Goal: Complete application form

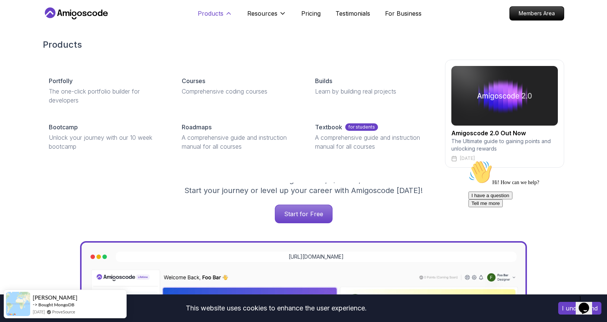
click at [209, 10] on p "Products" at bounding box center [211, 13] width 26 height 9
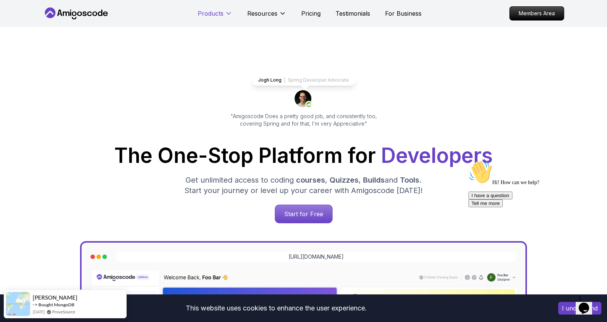
click at [209, 10] on p "Products" at bounding box center [211, 13] width 26 height 9
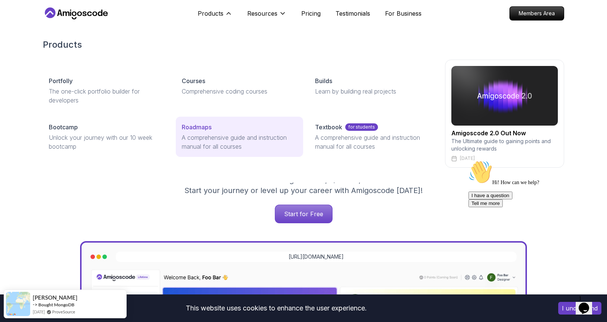
click at [279, 134] on p "A comprehensive guide and instruction manual for all courses" at bounding box center [239, 142] width 115 height 18
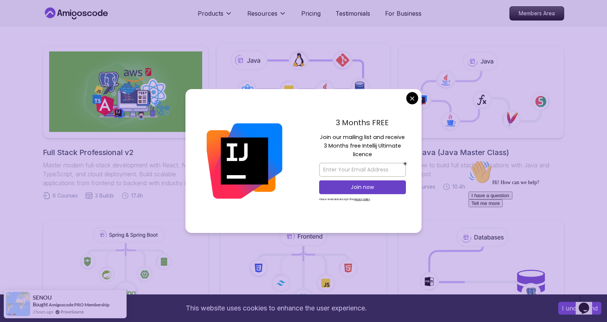
scroll to position [165, 0]
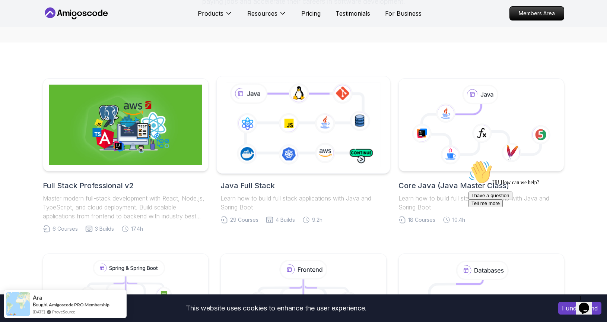
scroll to position [127, 0]
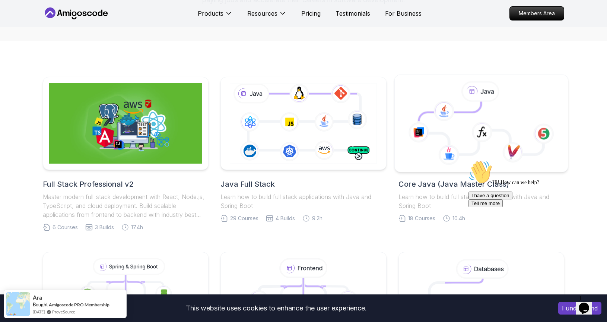
click at [446, 120] on icon at bounding box center [443, 111] width 21 height 20
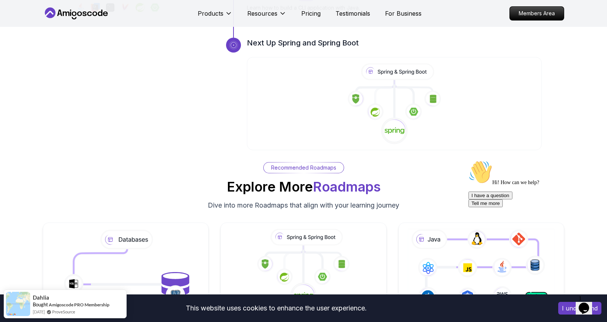
scroll to position [2675, 0]
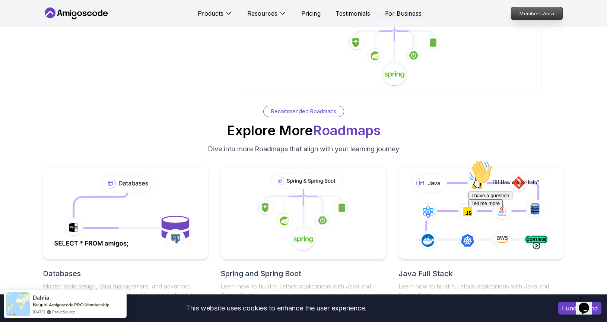
click at [518, 15] on p "Members Area" at bounding box center [536, 13] width 51 height 13
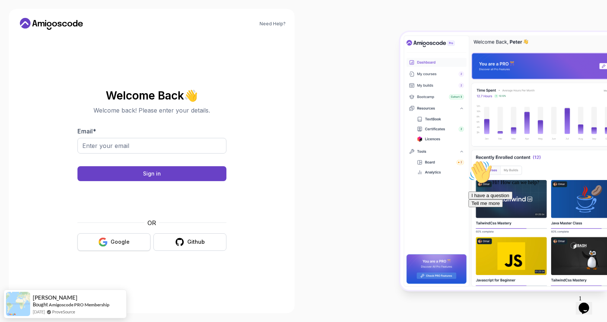
click at [108, 242] on button "Google" at bounding box center [113, 241] width 73 height 17
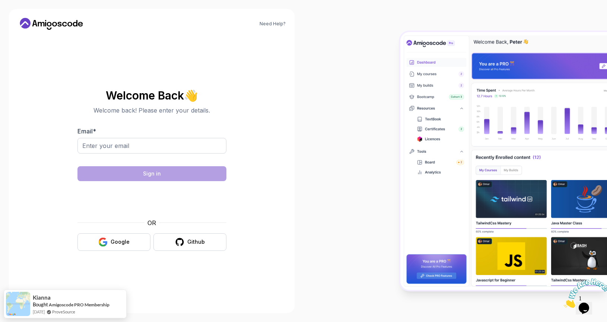
click at [105, 251] on div "Welcome Back 👋 Welcome back! Please enter your details. Email * Sign in OR Goog…" at bounding box center [151, 170] width 149 height 176
click at [104, 242] on icon "button" at bounding box center [105, 243] width 4 height 4
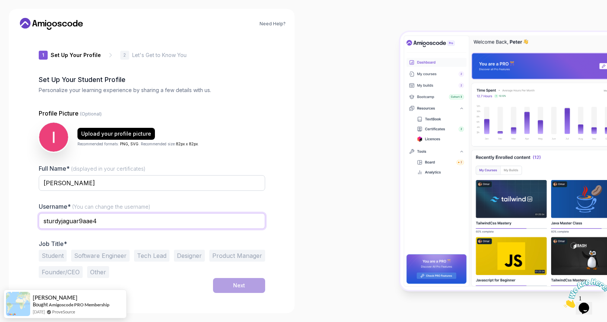
drag, startPoint x: 123, startPoint y: 223, endPoint x: 14, endPoint y: 216, distance: 109.3
click at [14, 216] on div "Need Help? 1 Set Up Your Profile 1 Set Up Your Profile 2 Let's Get to Know You …" at bounding box center [152, 161] width 286 height 304
type input "Ilkin"
click at [34, 248] on div "1 Set Up Your Profile 1 Set Up Your Profile 2 Let's Get to Know You Set Up Your…" at bounding box center [152, 170] width 250 height 268
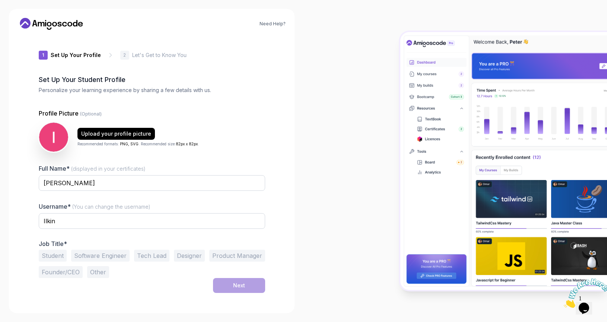
click at [98, 258] on button "Software Engineer" at bounding box center [100, 255] width 58 height 12
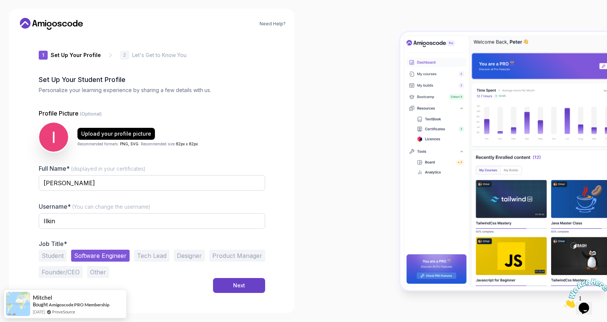
click at [45, 254] on button "Student" at bounding box center [53, 255] width 28 height 12
click at [93, 260] on button "Software Engineer" at bounding box center [100, 255] width 58 height 12
click at [227, 286] on button "Next" at bounding box center [239, 285] width 52 height 15
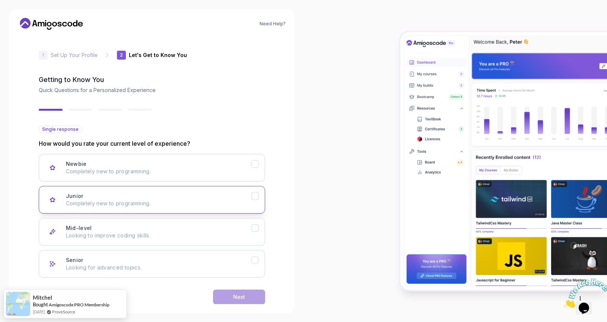
click at [128, 197] on div "Junior Completely new to programming." at bounding box center [158, 199] width 185 height 15
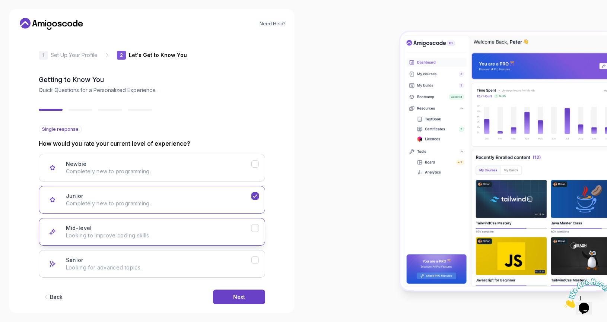
click at [166, 224] on div "Mid-level Looking to improve coding skills." at bounding box center [158, 231] width 185 height 15
click at [169, 205] on p "Completely new to programming." at bounding box center [158, 203] width 185 height 7
click at [179, 229] on div "Mid-level Looking to improve coding skills." at bounding box center [158, 231] width 185 height 15
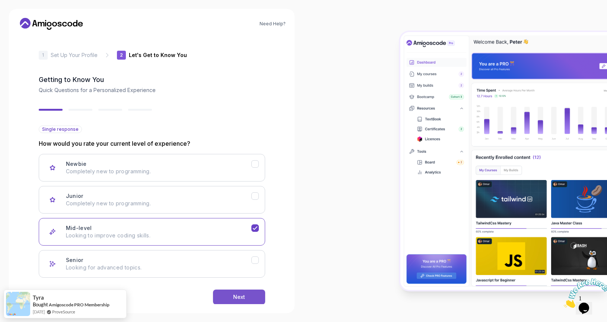
click at [240, 302] on button "Next" at bounding box center [239, 296] width 52 height 15
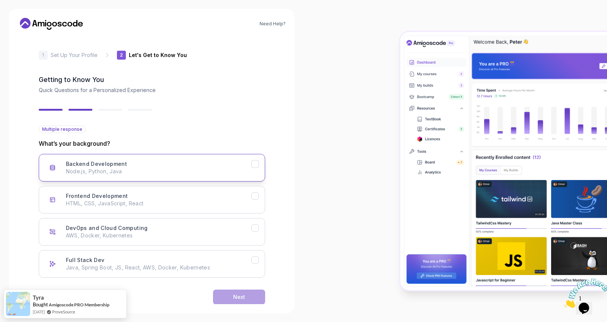
click at [154, 170] on p "Node.js, Python, Java" at bounding box center [158, 171] width 185 height 7
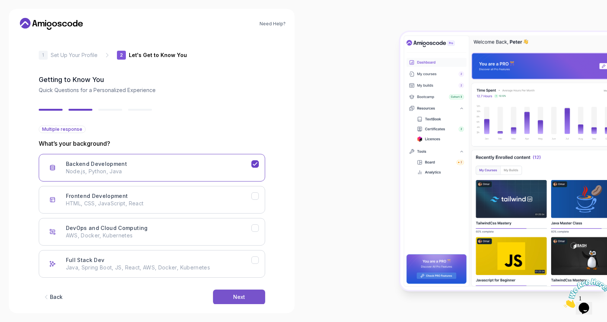
click at [225, 292] on button "Next" at bounding box center [239, 296] width 52 height 15
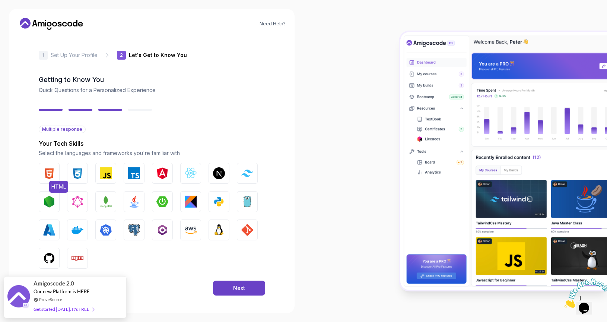
click at [47, 166] on button "HTML" at bounding box center [49, 173] width 21 height 21
click at [136, 198] on img "button" at bounding box center [134, 201] width 12 height 12
click at [131, 228] on img "button" at bounding box center [134, 230] width 12 height 12
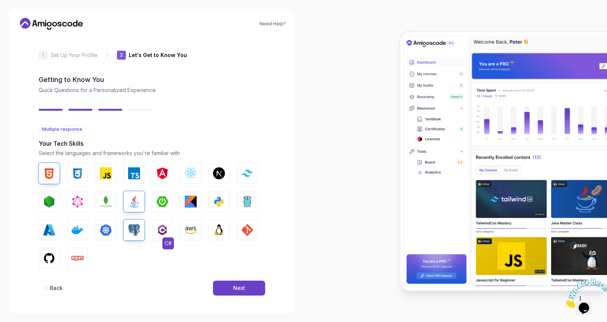
click at [157, 225] on img "button" at bounding box center [162, 230] width 12 height 12
click at [50, 168] on img "button" at bounding box center [49, 173] width 12 height 12
click at [236, 292] on button "Next" at bounding box center [239, 287] width 52 height 15
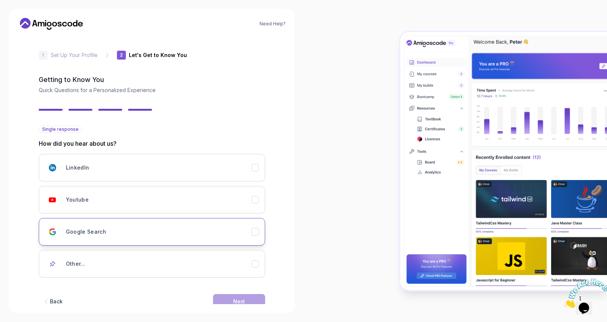
click at [121, 230] on div "Google Search" at bounding box center [158, 231] width 185 height 15
click at [225, 293] on div "Back Next" at bounding box center [152, 301] width 226 height 39
click at [225, 296] on button "Next" at bounding box center [239, 301] width 52 height 15
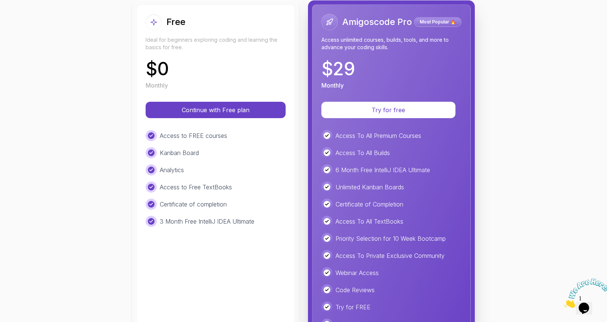
scroll to position [85, 0]
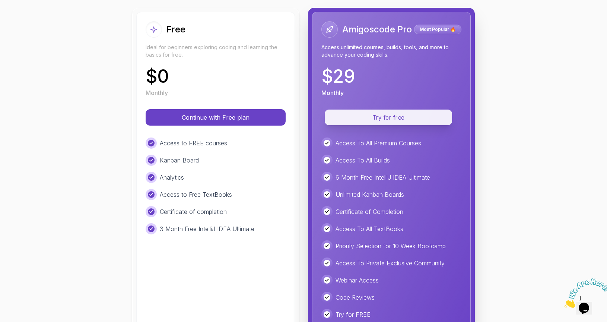
click at [341, 123] on button "Try for free" at bounding box center [388, 117] width 127 height 16
click at [357, 119] on p "Try for free" at bounding box center [388, 117] width 110 height 9
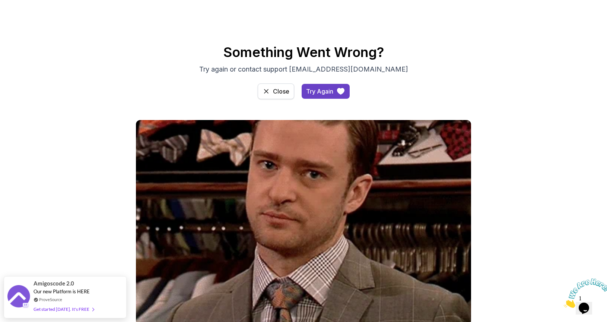
click at [276, 94] on div "Close" at bounding box center [281, 91] width 16 height 9
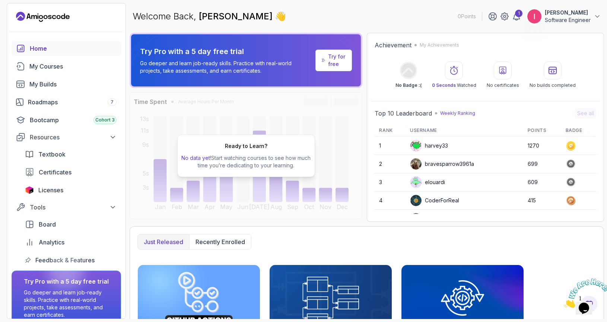
click at [64, 21] on icon "Landing page" at bounding box center [43, 17] width 54 height 12
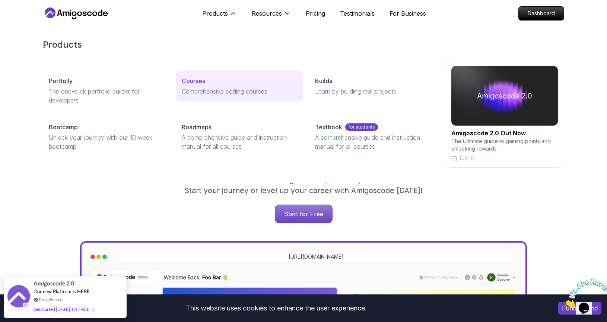
click at [189, 79] on p "Courses" at bounding box center [193, 80] width 23 height 9
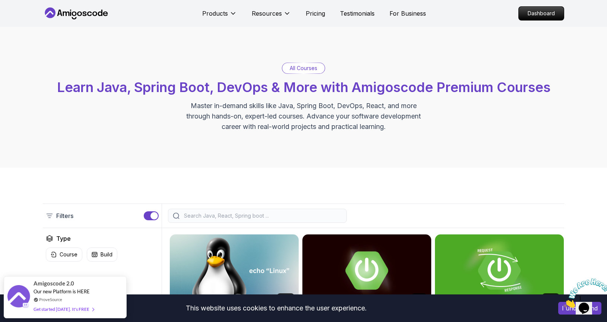
click at [77, 15] on icon at bounding box center [76, 13] width 67 height 12
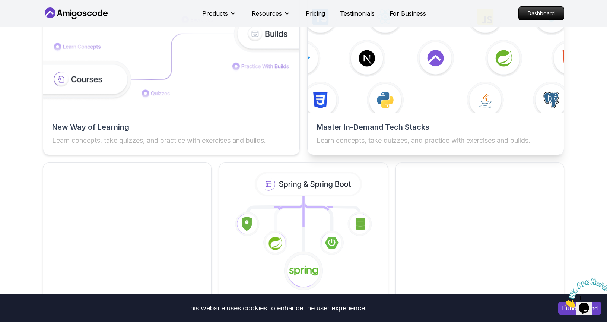
scroll to position [1212, 0]
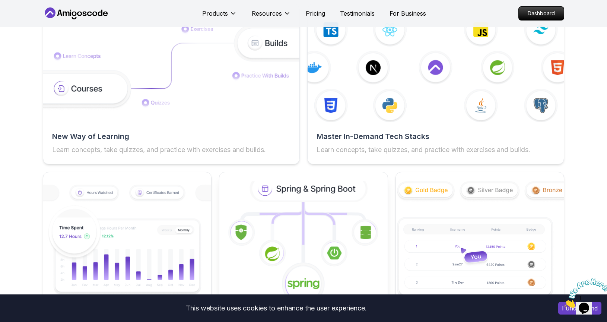
click at [306, 222] on icon at bounding box center [303, 240] width 185 height 131
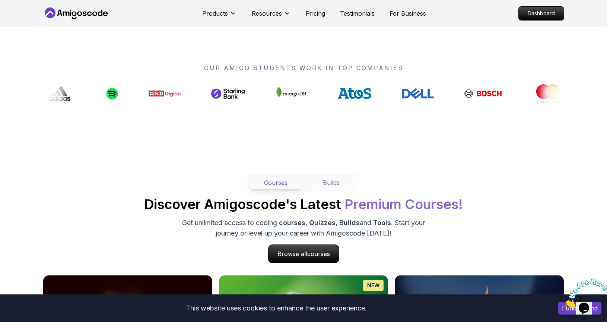
scroll to position [553, 0]
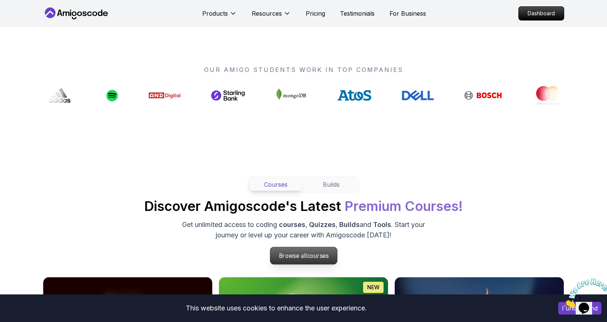
click at [300, 258] on p "Browse all courses" at bounding box center [303, 255] width 67 height 17
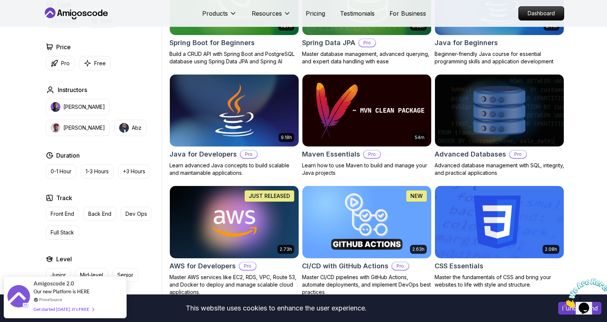
scroll to position [398, 0]
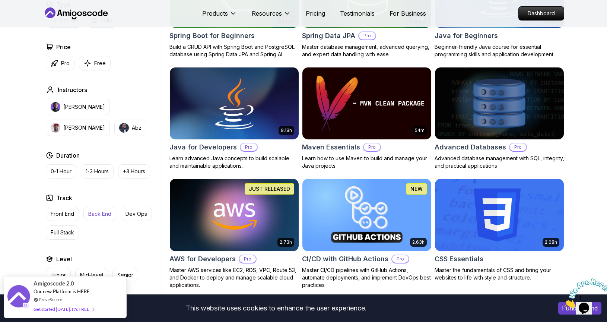
click at [111, 217] on p "Back End" at bounding box center [99, 213] width 23 height 7
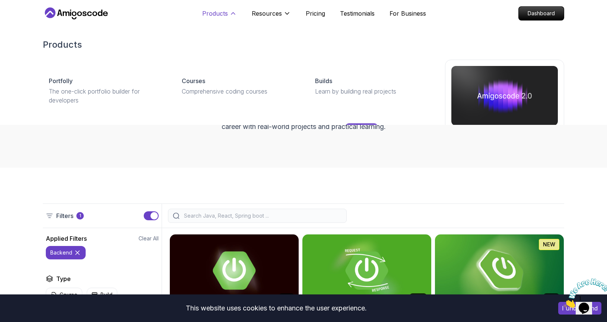
click at [226, 11] on p "Products" at bounding box center [215, 13] width 26 height 9
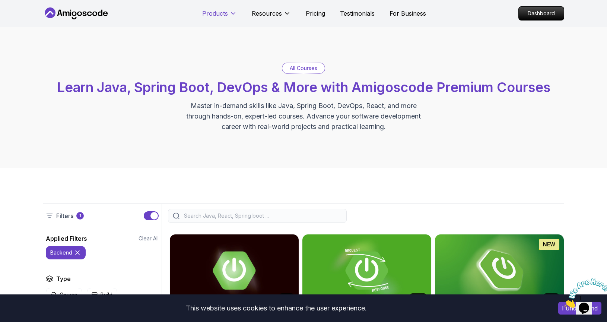
click at [226, 11] on p "Products" at bounding box center [215, 13] width 26 height 9
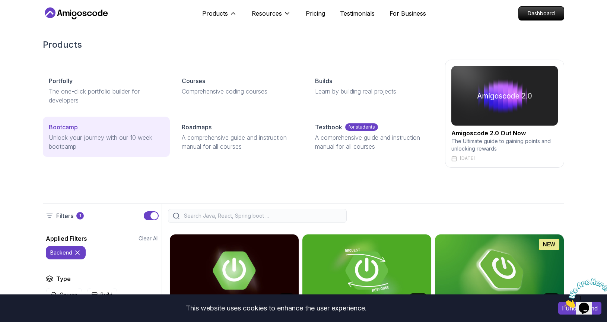
click at [74, 129] on p "Bootcamp" at bounding box center [63, 126] width 29 height 9
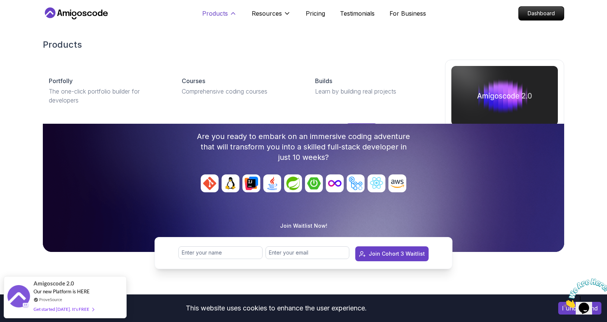
click at [218, 16] on p "Products" at bounding box center [215, 13] width 26 height 9
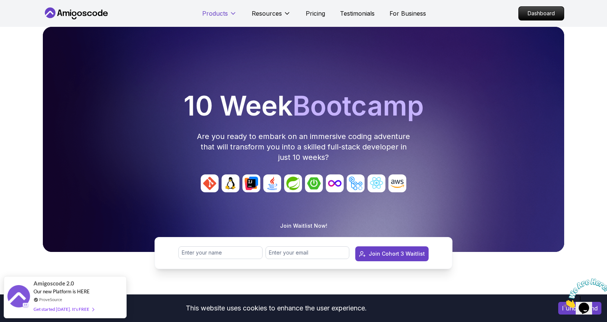
click at [218, 16] on p "Products" at bounding box center [215, 13] width 26 height 9
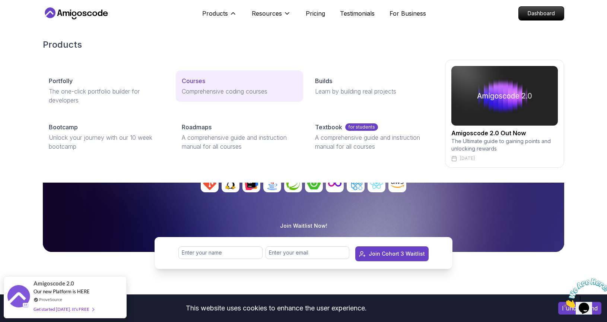
click at [204, 83] on p "Courses" at bounding box center [193, 80] width 23 height 9
